Goal: Find specific page/section: Find specific page/section

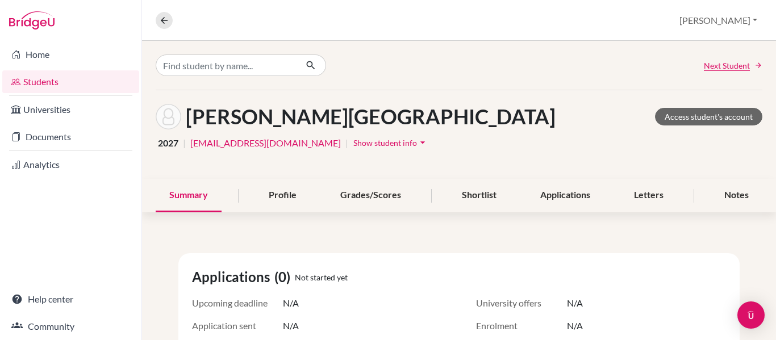
click at [39, 83] on link "Students" at bounding box center [70, 81] width 137 height 23
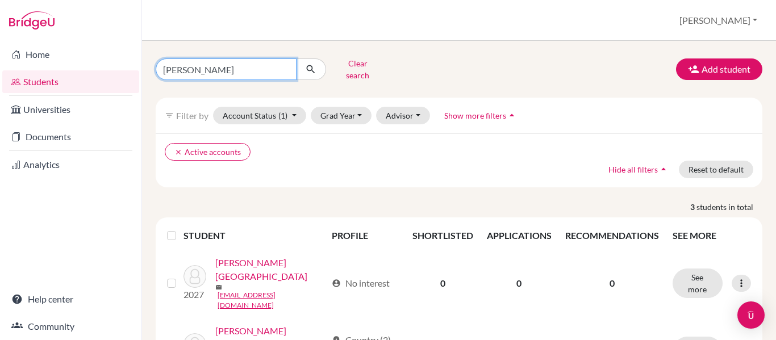
click at [217, 66] on input "castaneda" at bounding box center [226, 69] width 141 height 22
type input "c"
type input "gonzalez"
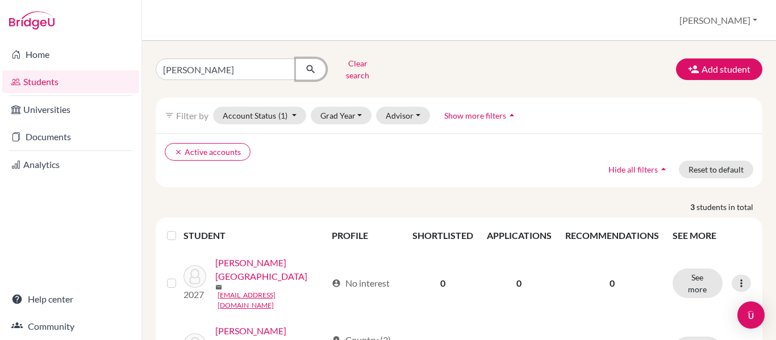
click at [314, 66] on icon "submit" at bounding box center [310, 69] width 11 height 11
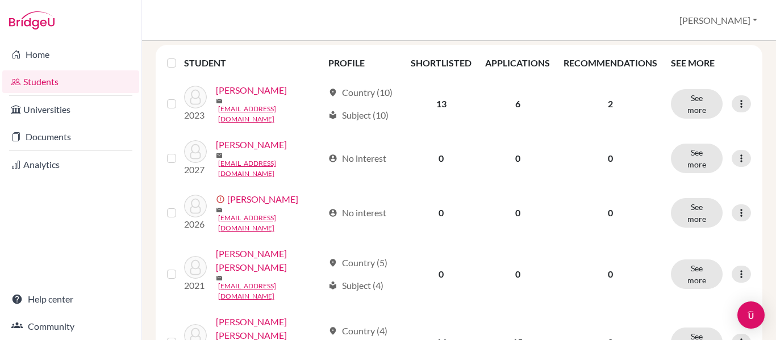
scroll to position [183, 0]
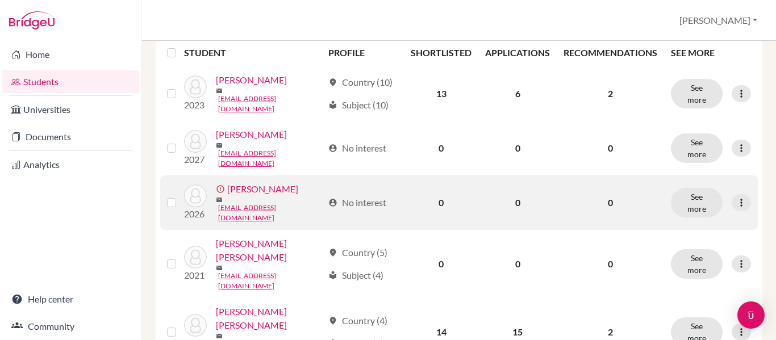
click at [259, 182] on link "Gonzalez, Miguel" at bounding box center [262, 189] width 71 height 14
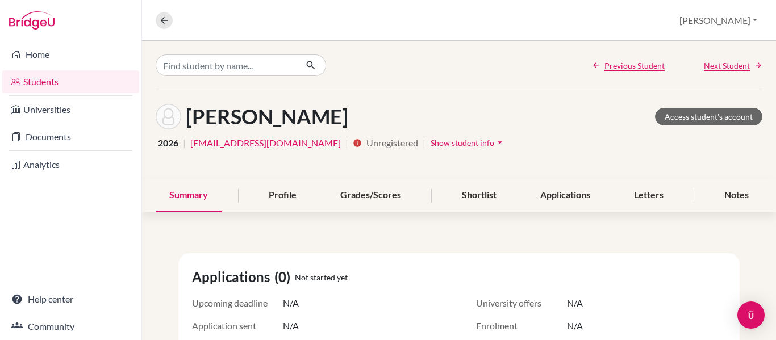
scroll to position [262, 0]
